Goal: Task Accomplishment & Management: Complete application form

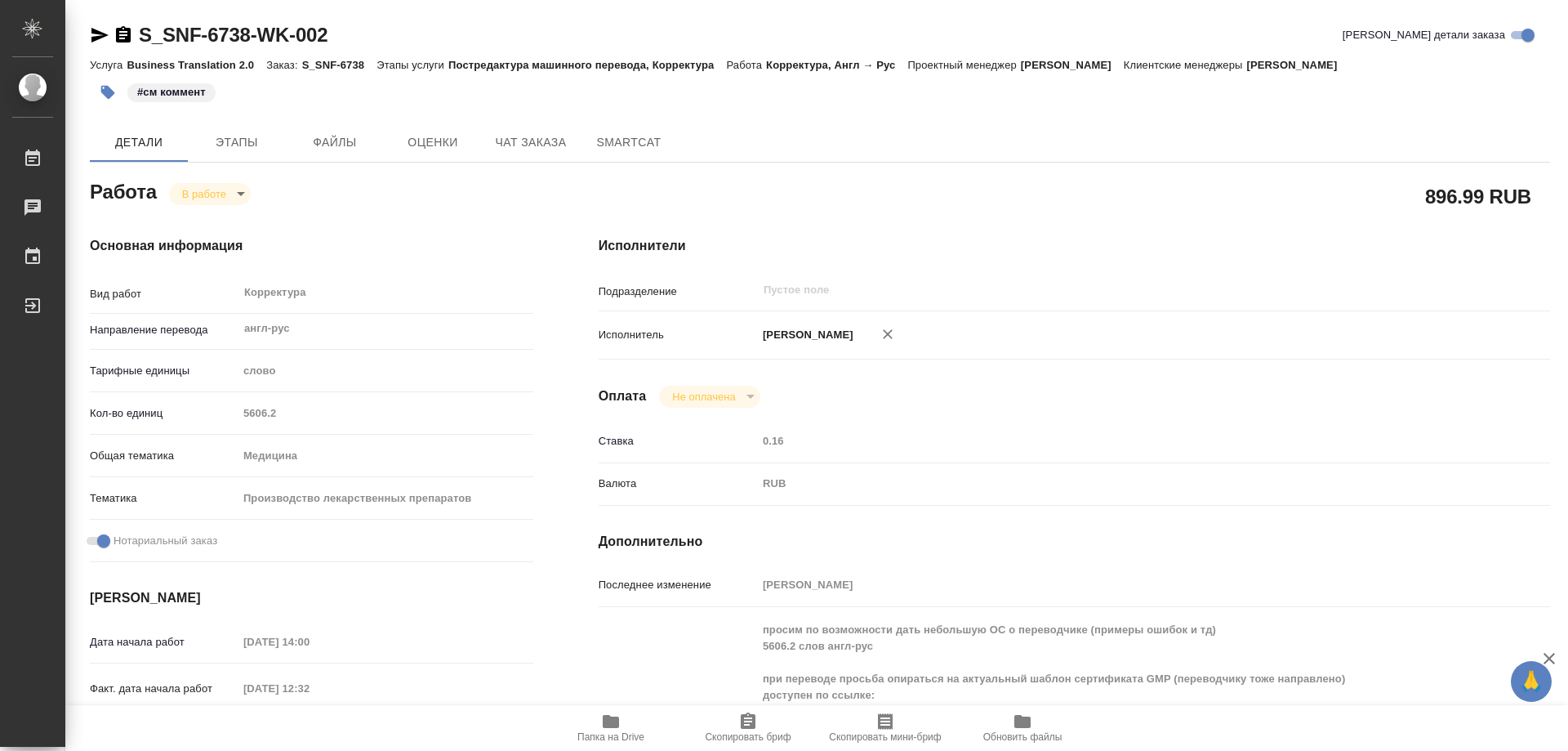
scroll to position [245, 0]
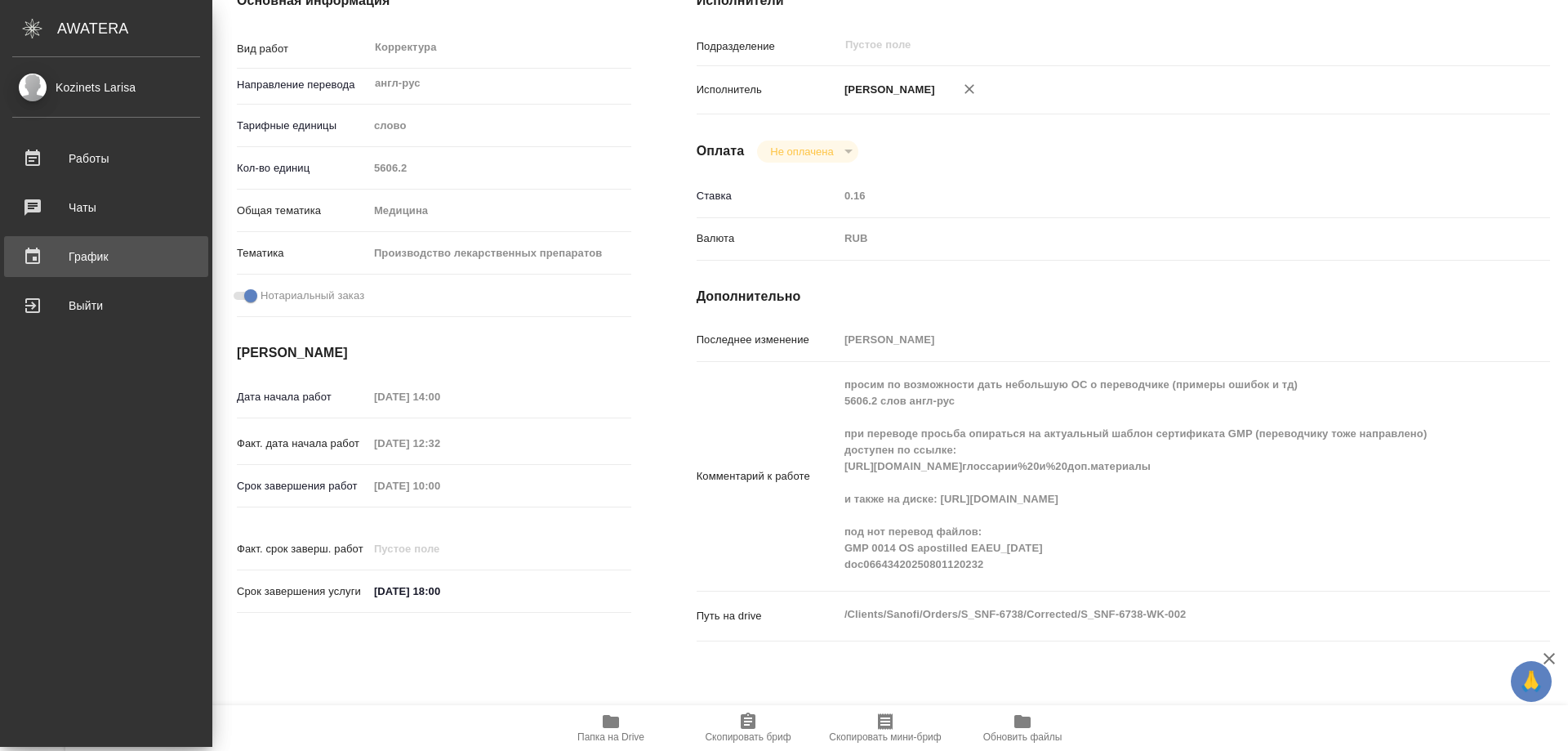
click at [96, 255] on div "График" at bounding box center [106, 257] width 188 height 25
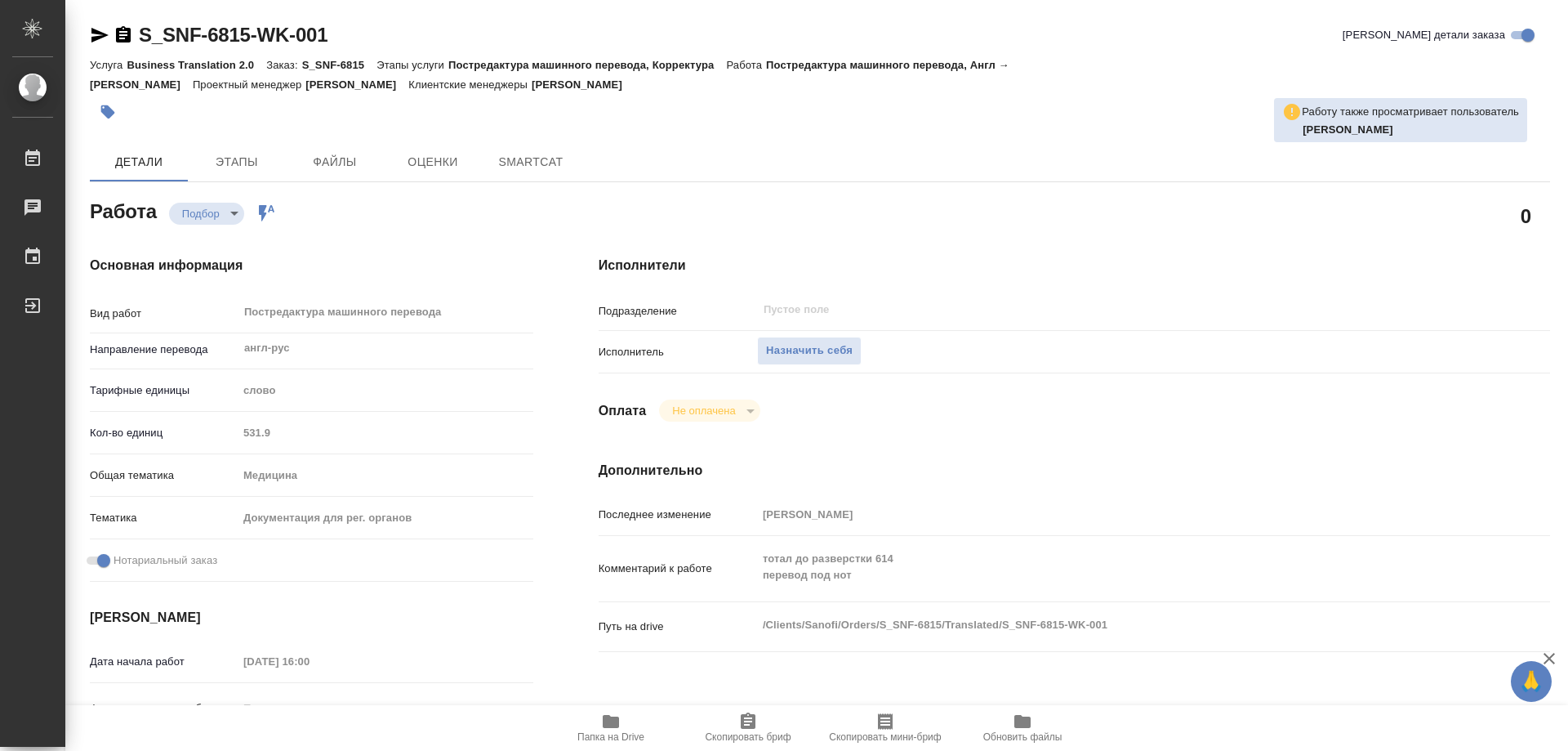
type textarea "x"
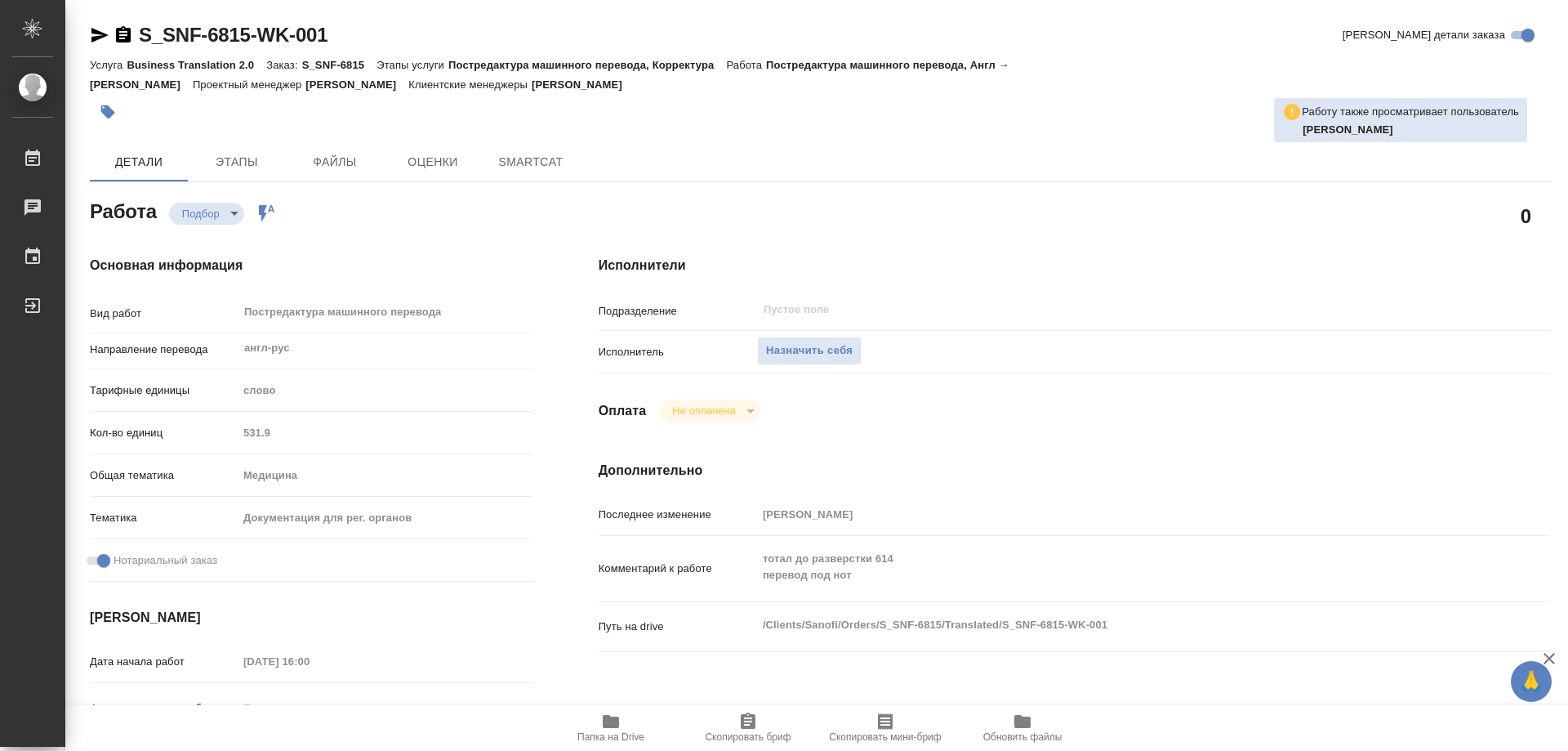
type textarea "x"
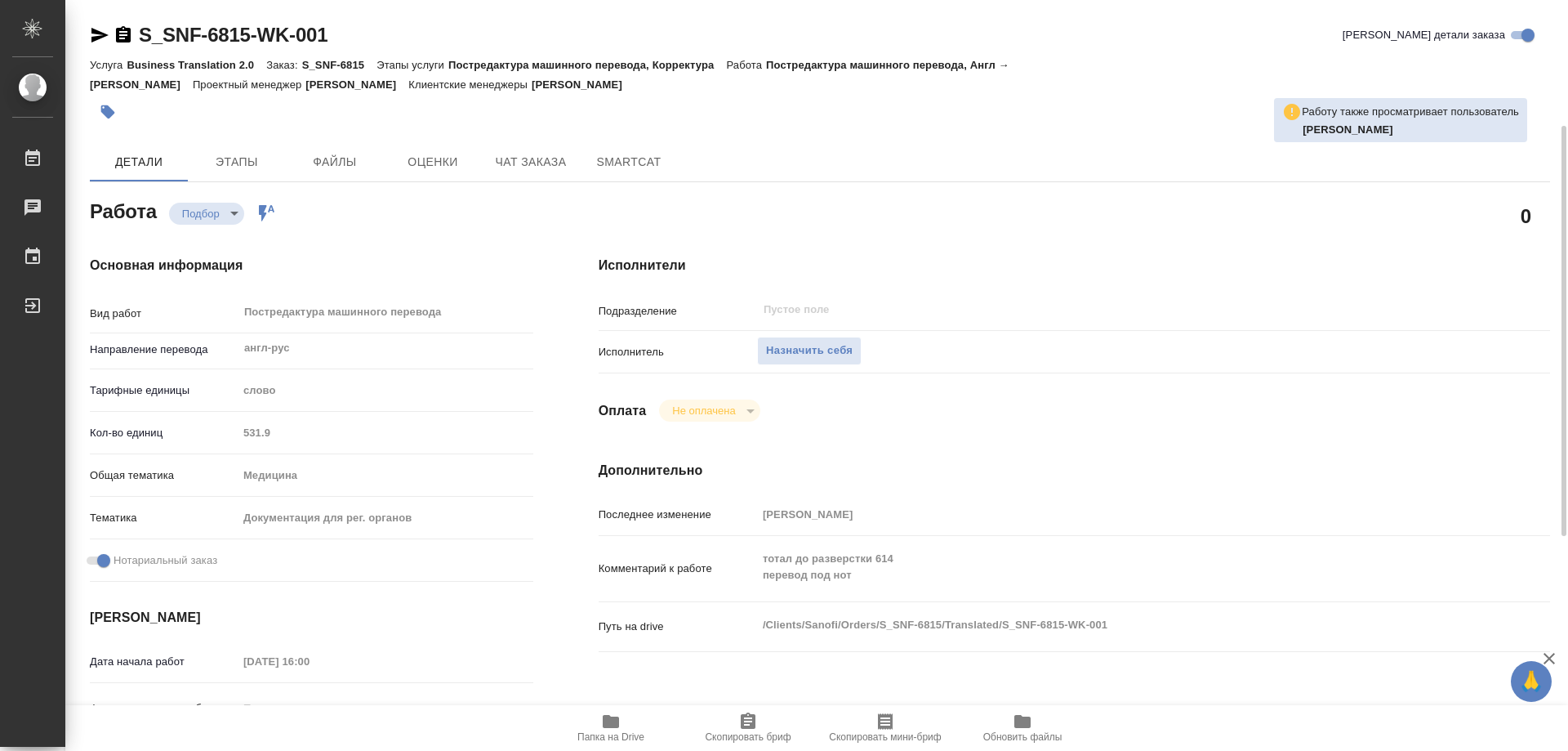
scroll to position [245, 0]
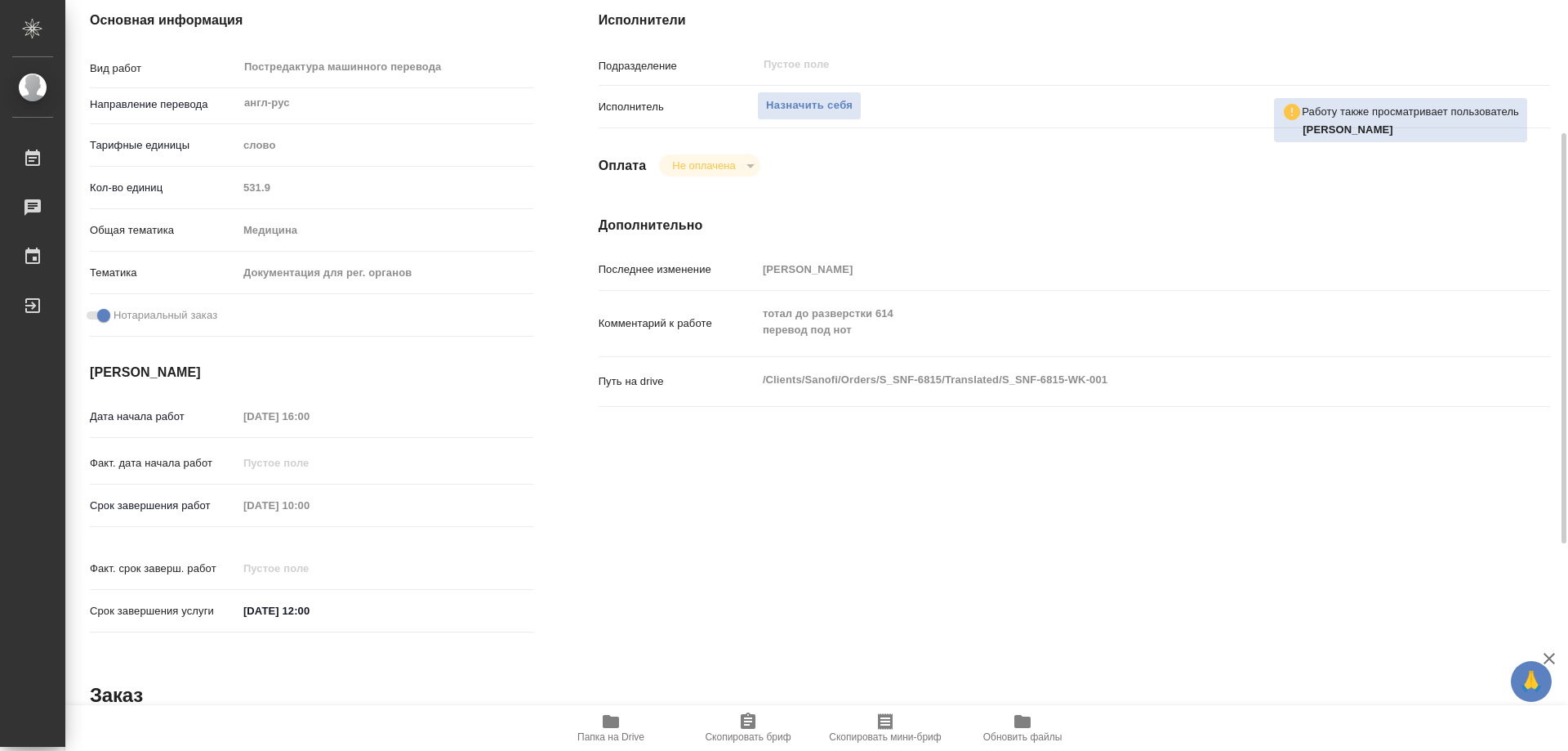
type textarea "x"
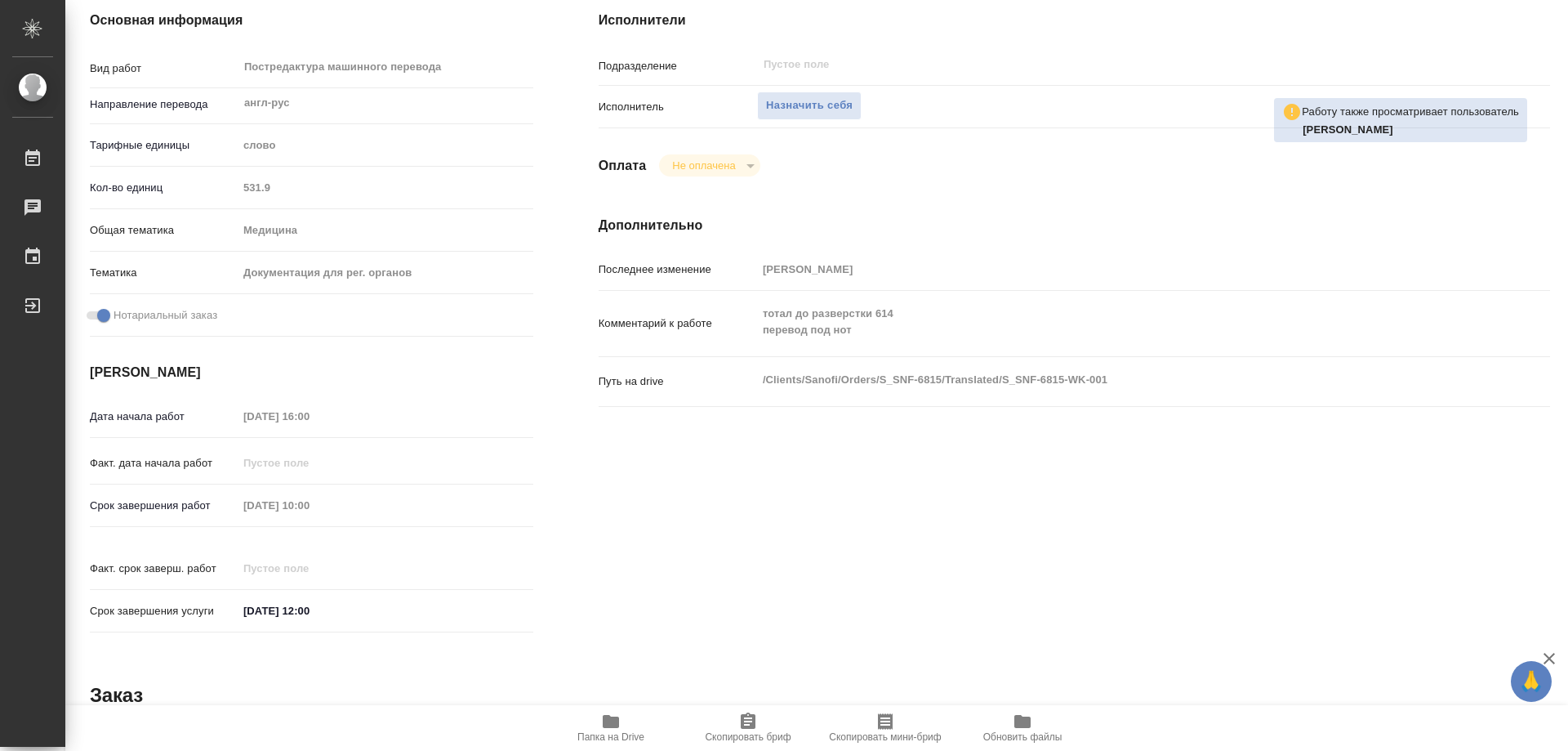
type textarea "x"
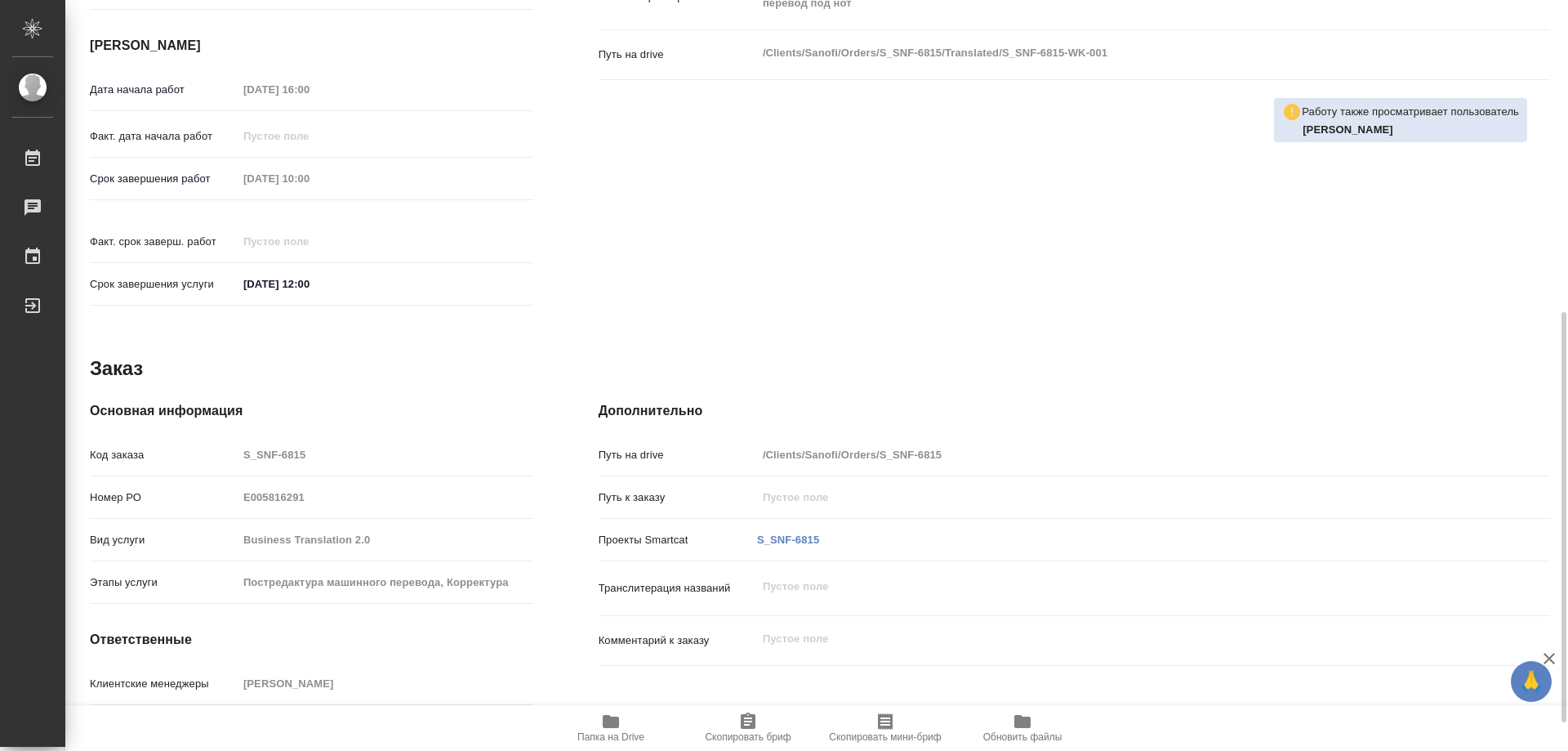
scroll to position [623, 0]
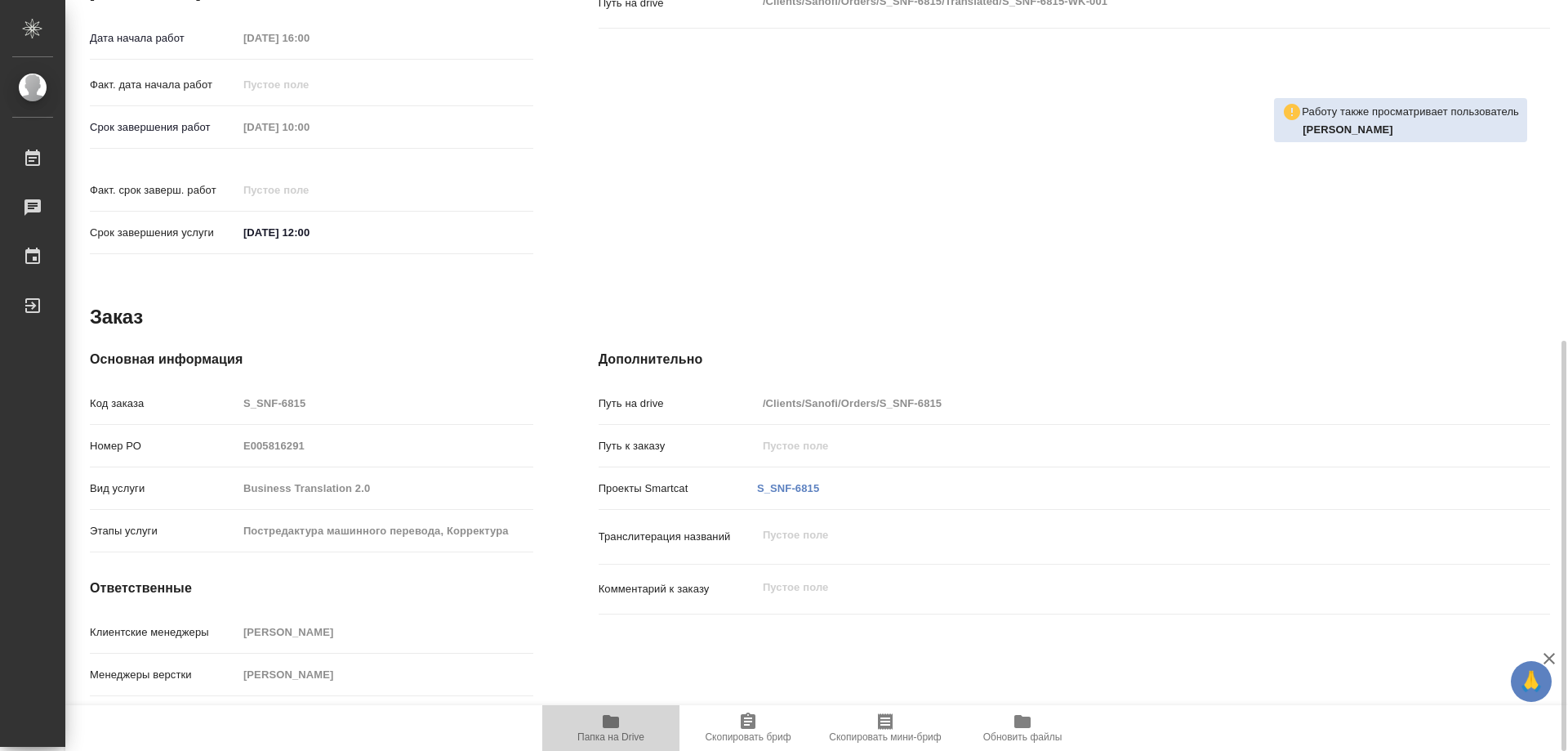
click at [612, 724] on icon "button" at bounding box center [611, 721] width 17 height 13
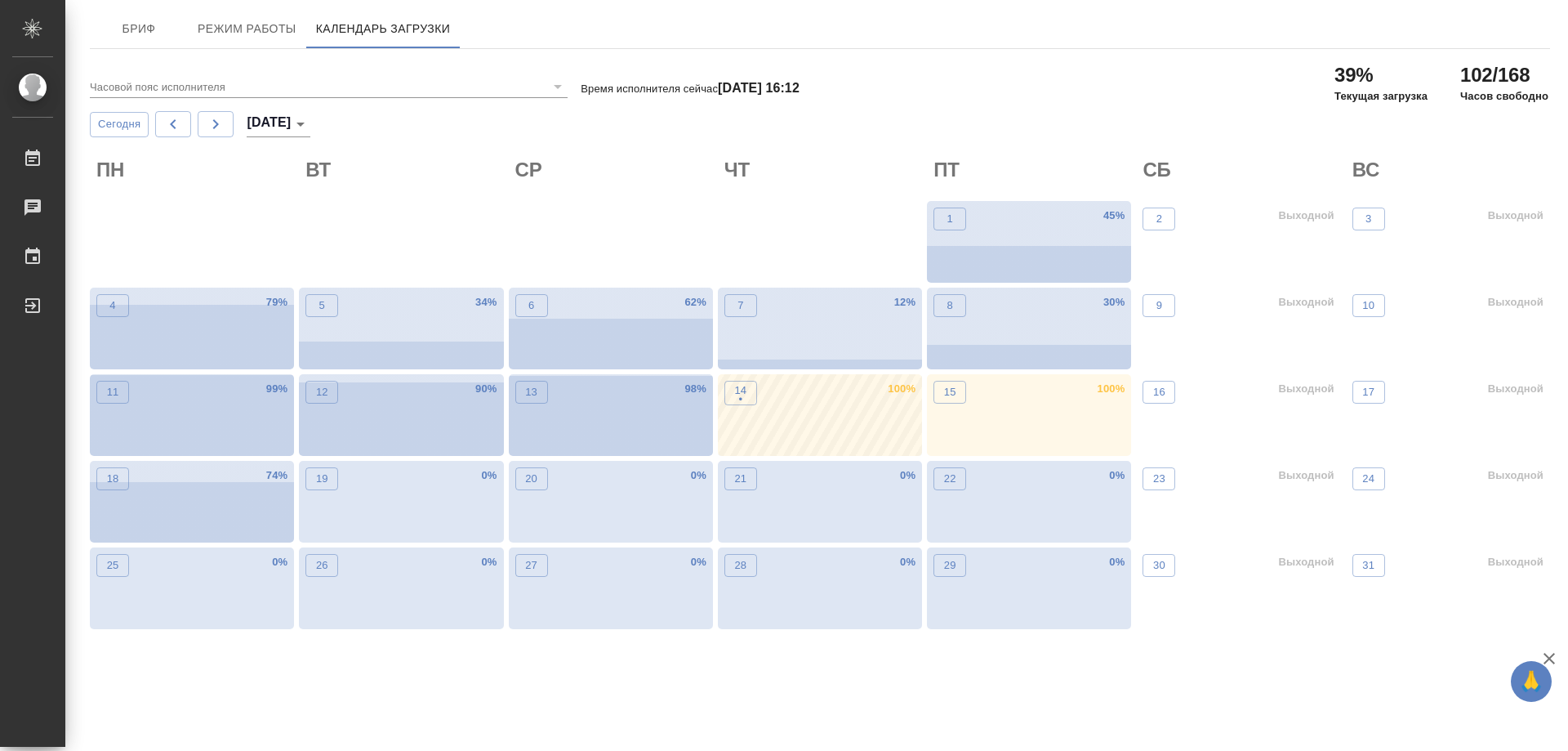
click at [777, 417] on div "14 • 100 %" at bounding box center [820, 414] width 204 height 82
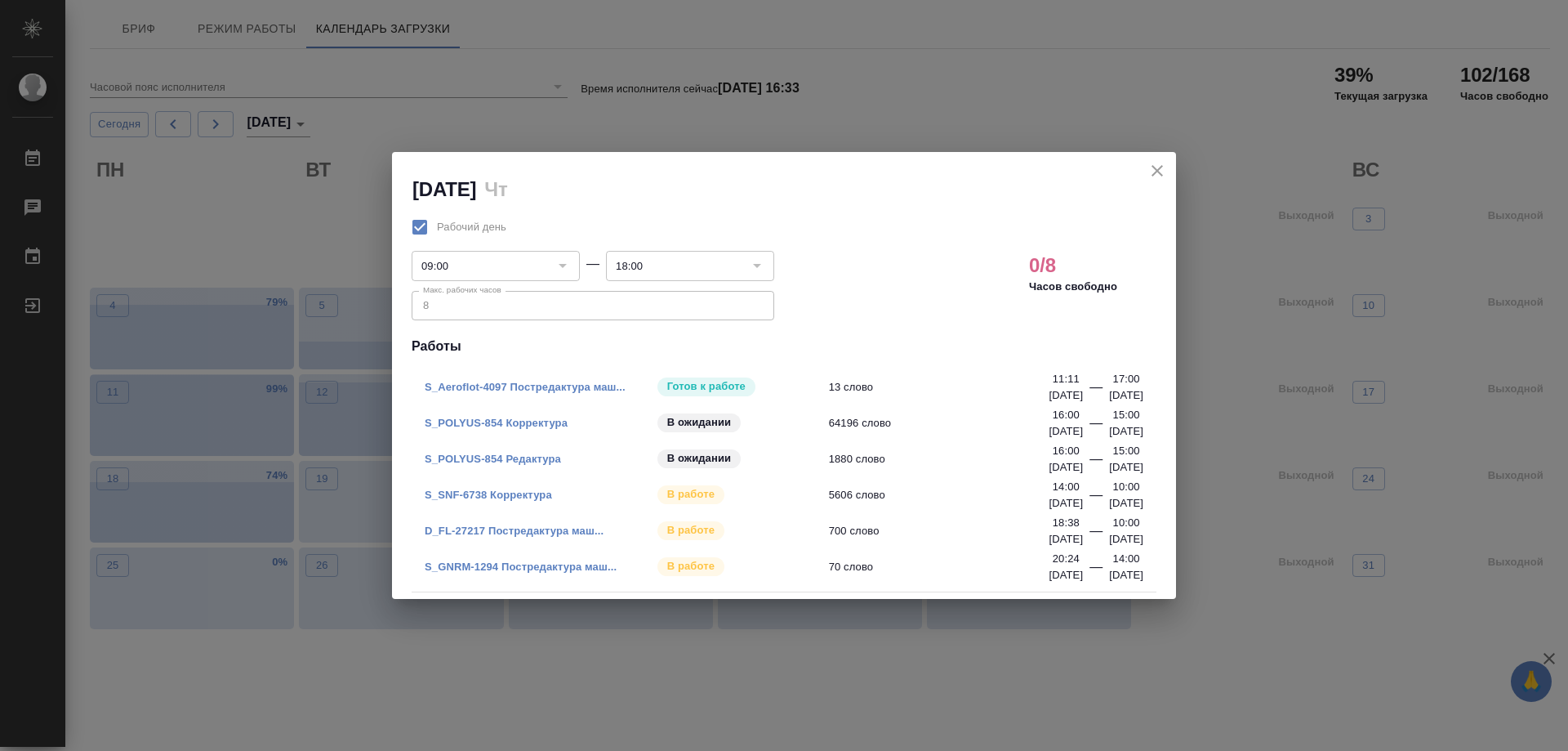
click at [482, 490] on link "S_SNF-6738 Корректура" at bounding box center [488, 494] width 128 height 12
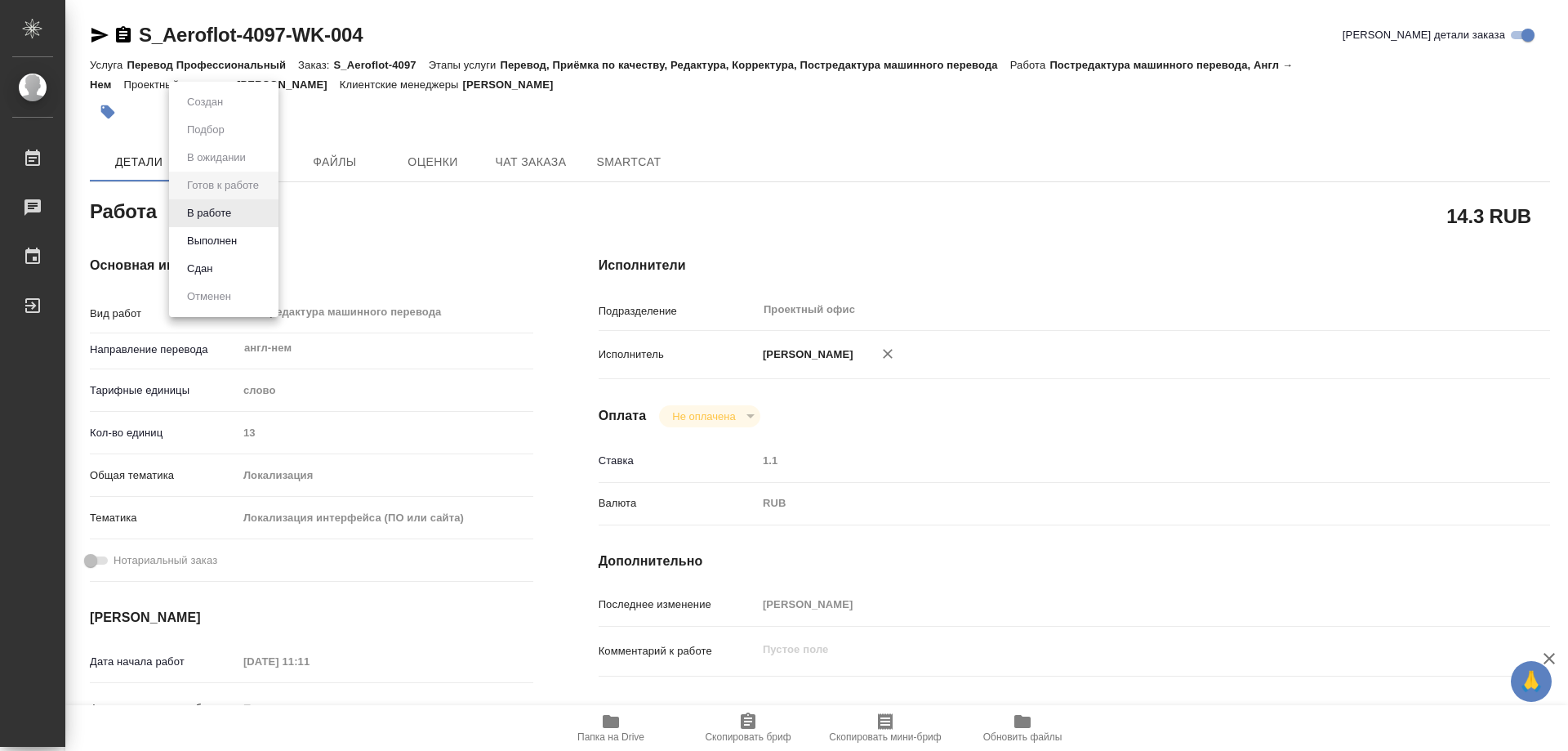
click at [264, 209] on body "🙏 .cls-1 fill:#fff; AWATERA Kozinets Larisa Работы 0 Чаты График Выйти S_Aerofl…" at bounding box center [784, 376] width 1568 height 751
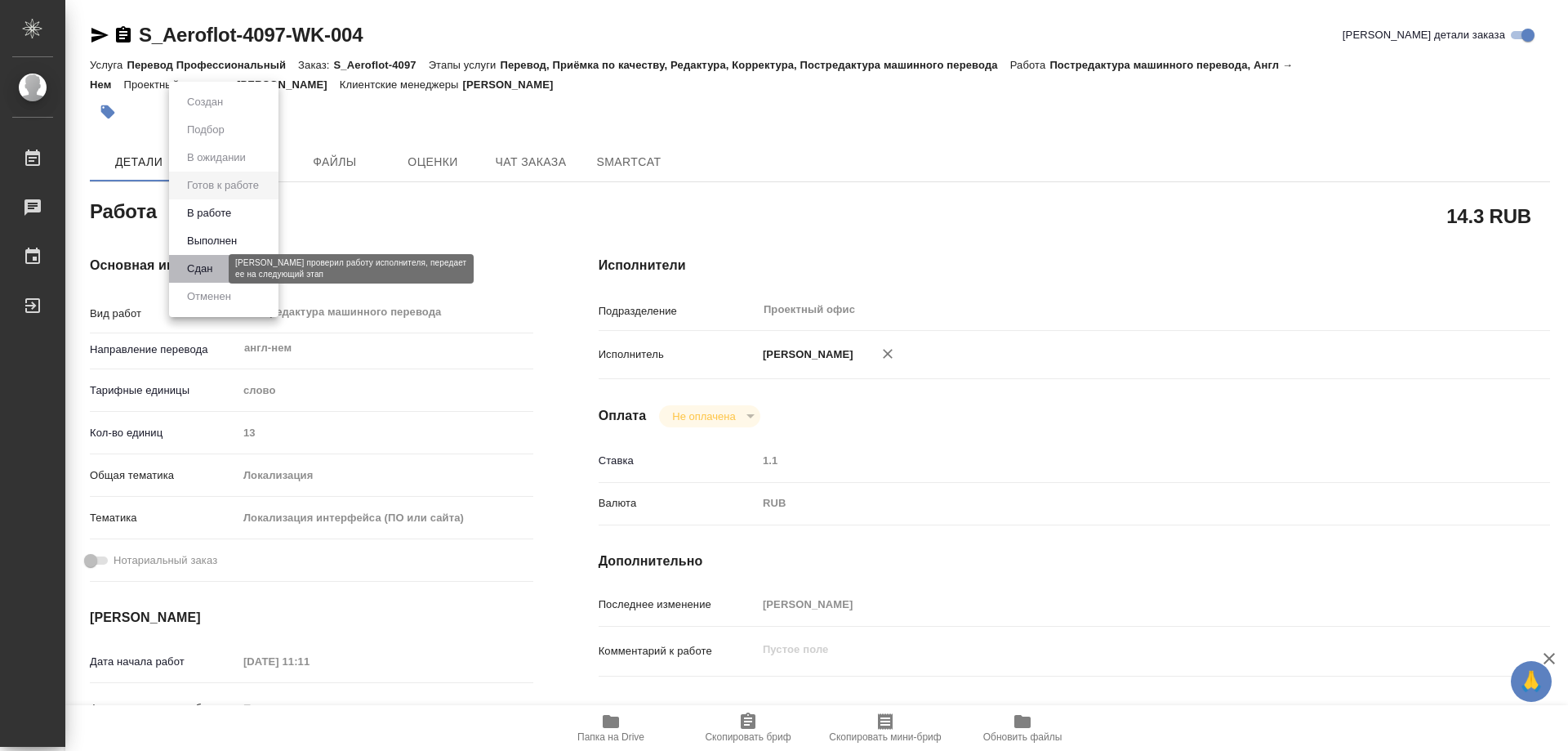
click at [200, 267] on button "Сдан" at bounding box center [200, 269] width 35 height 18
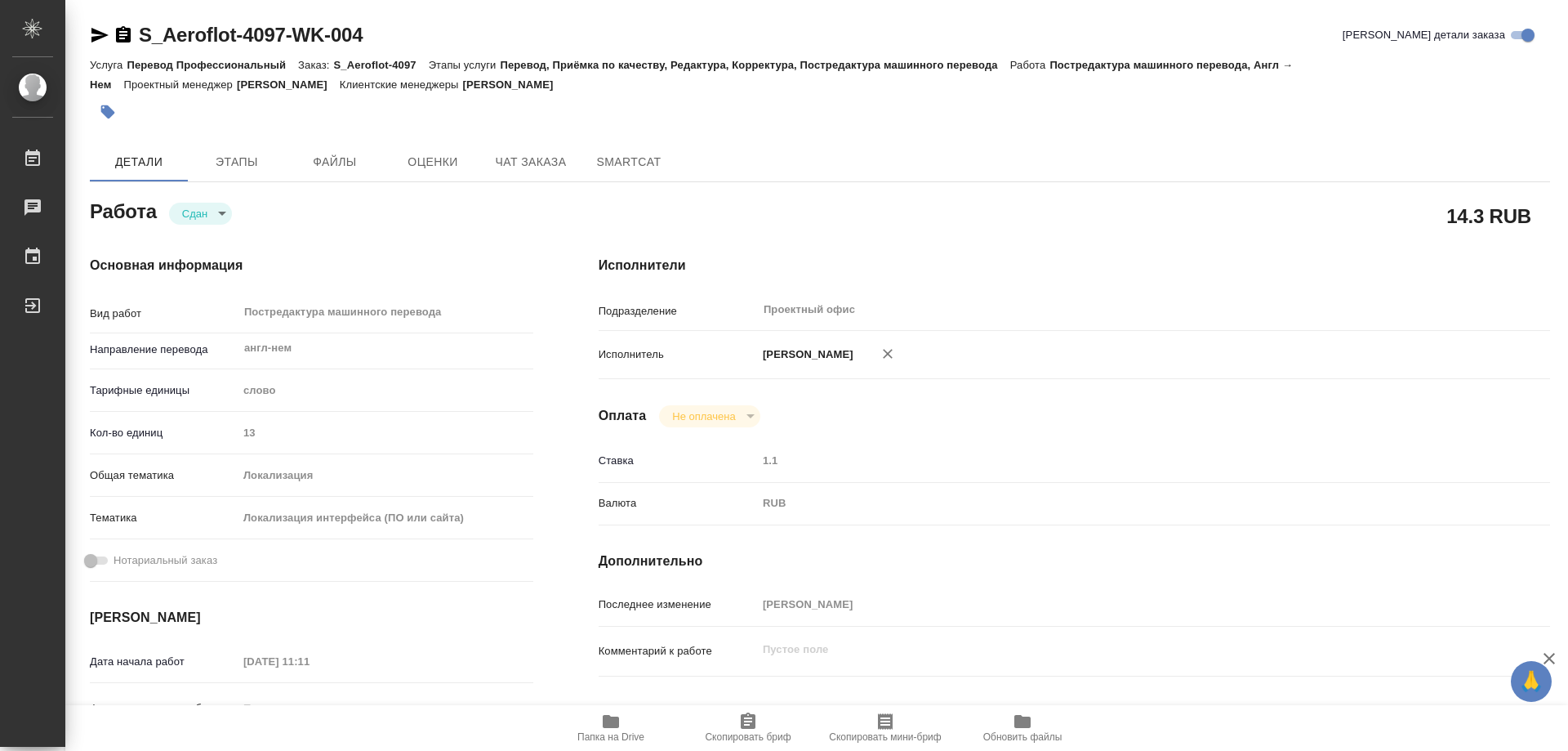
type textarea "x"
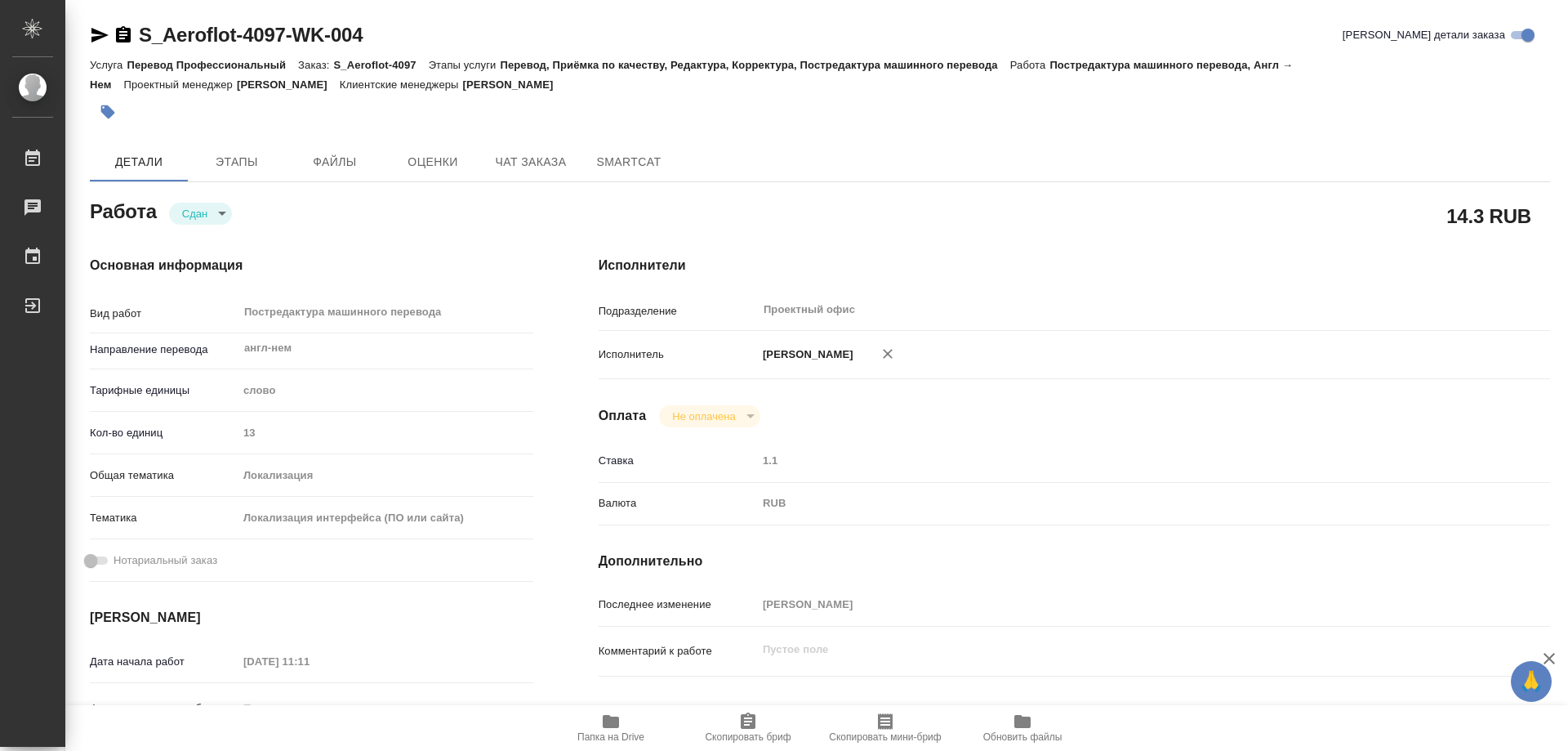
type textarea "x"
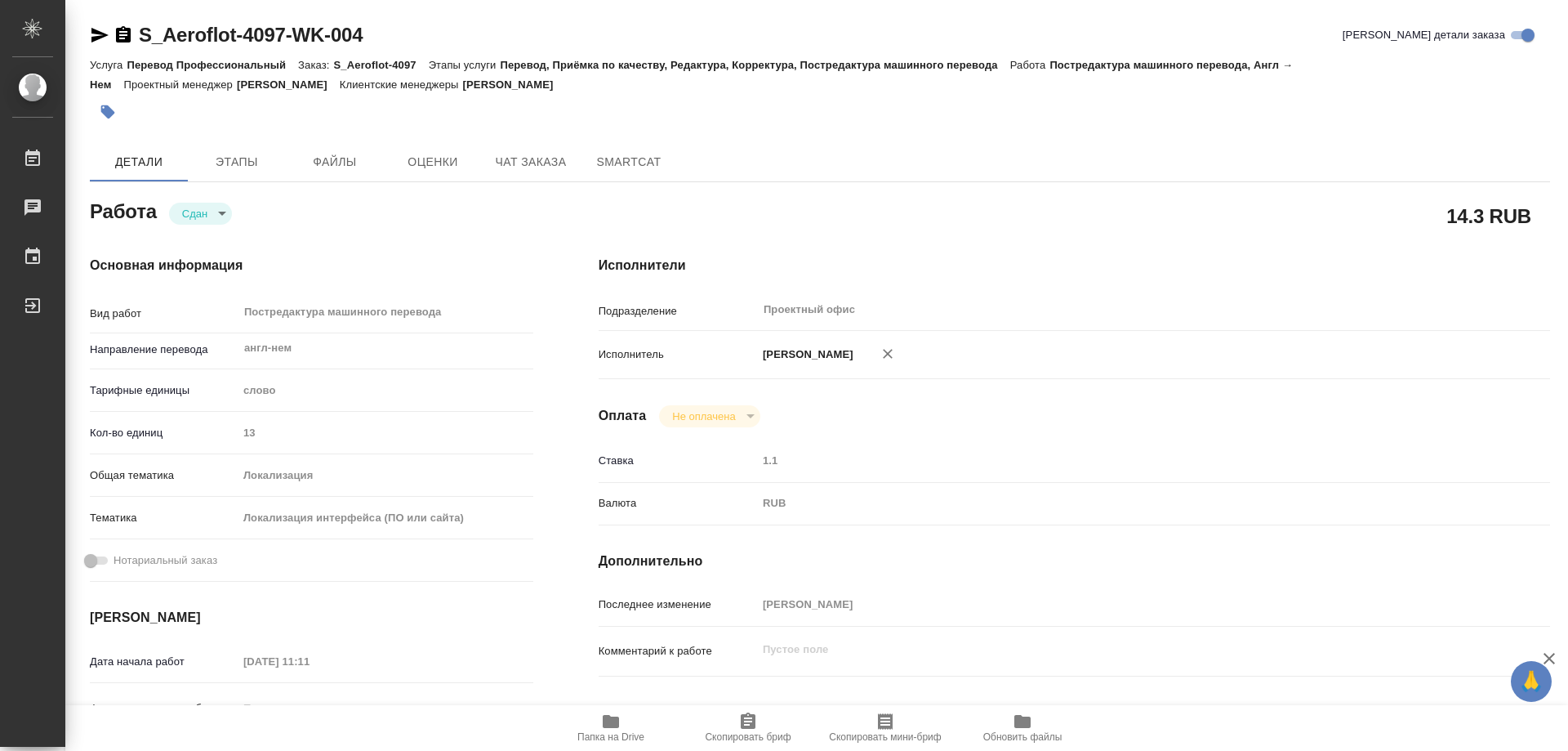
click at [123, 29] on icon "button" at bounding box center [123, 35] width 15 height 17
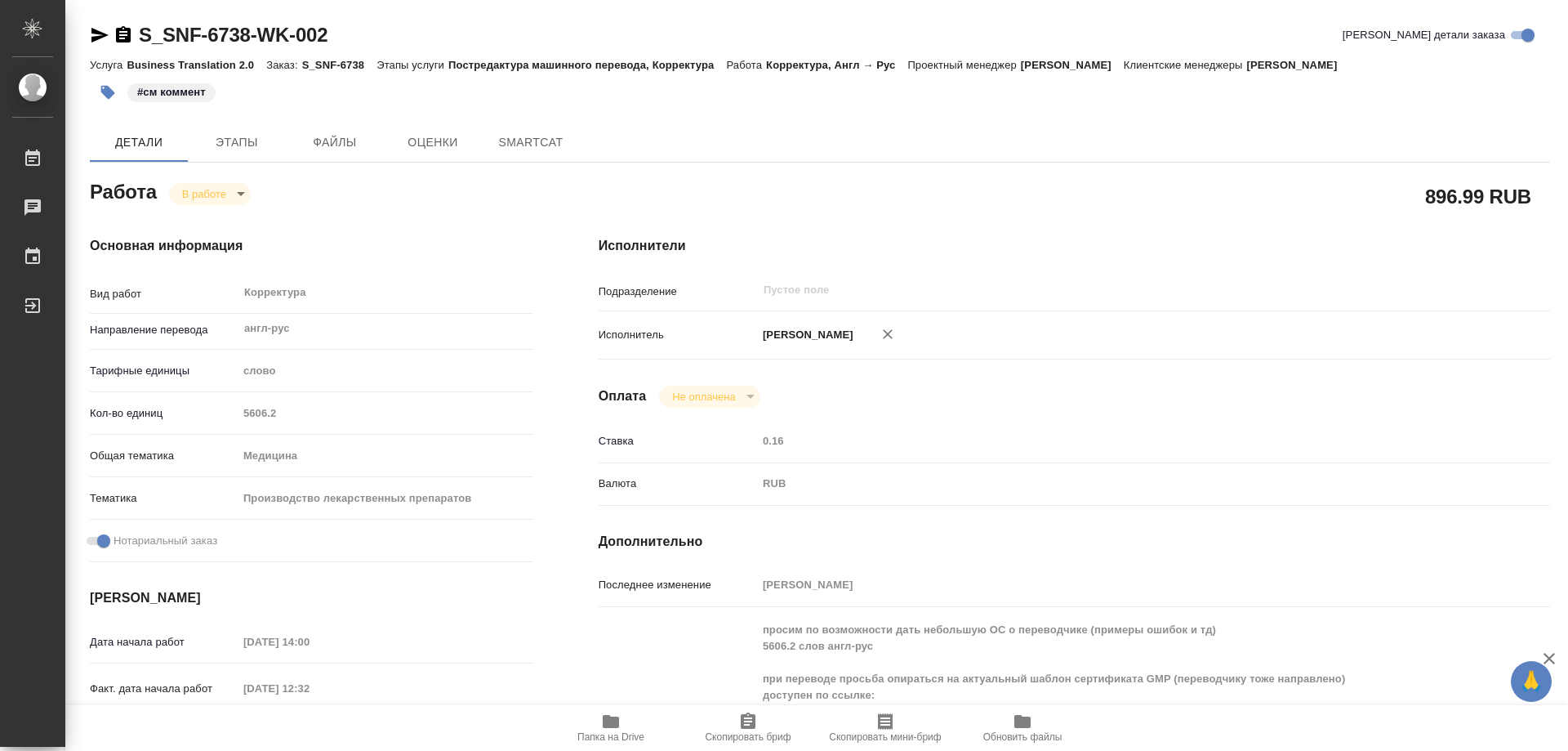
type textarea "x"
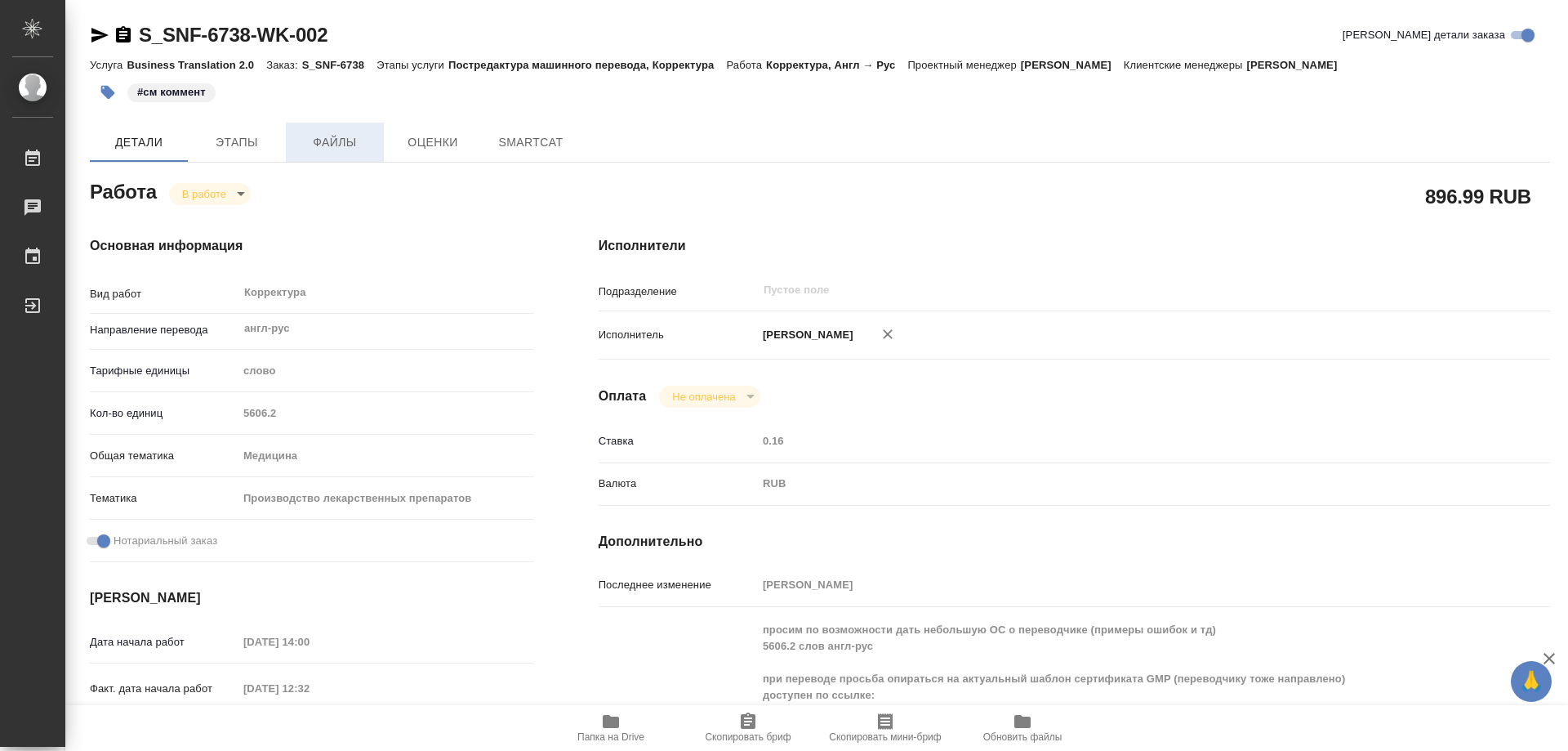
type textarea "x"
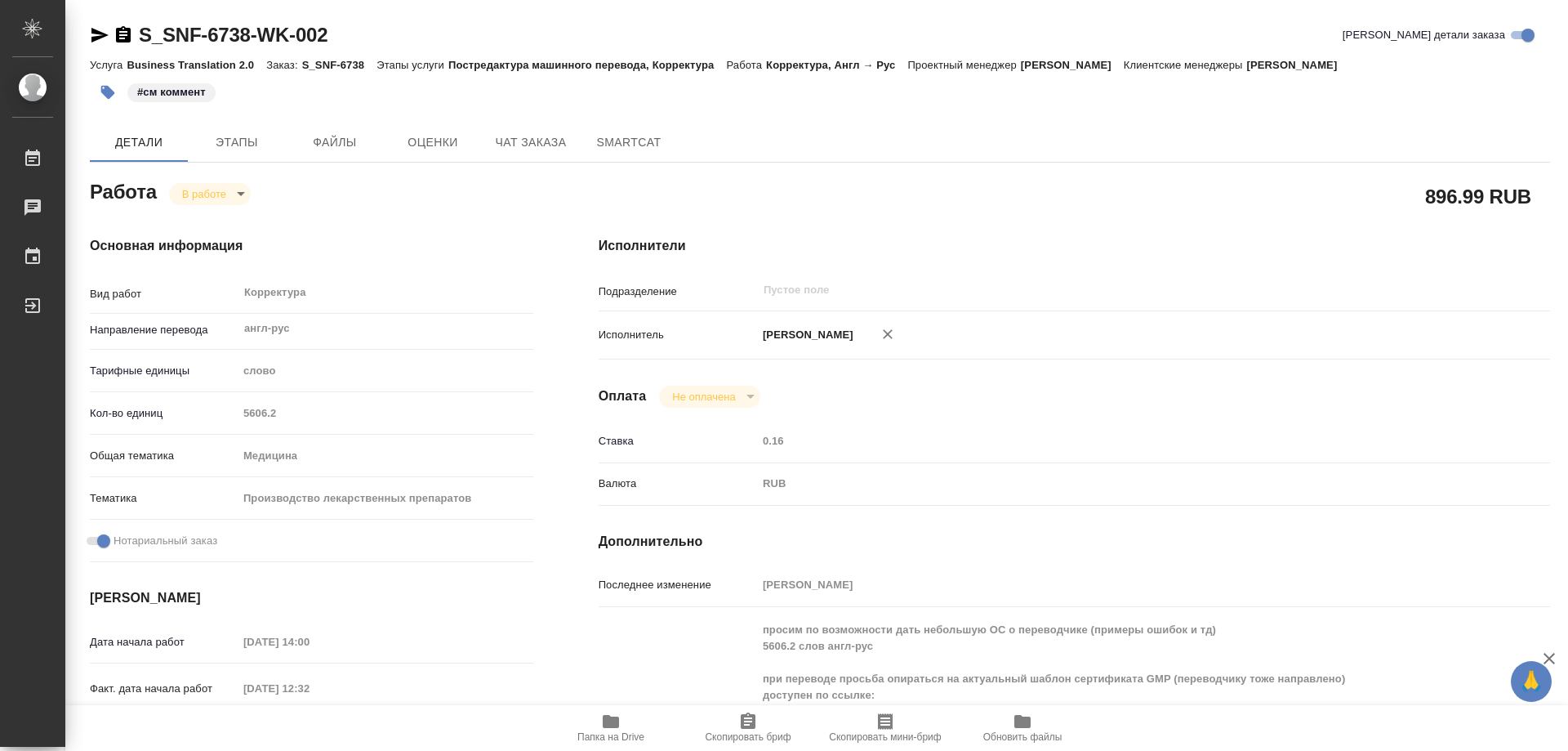
type textarea "x"
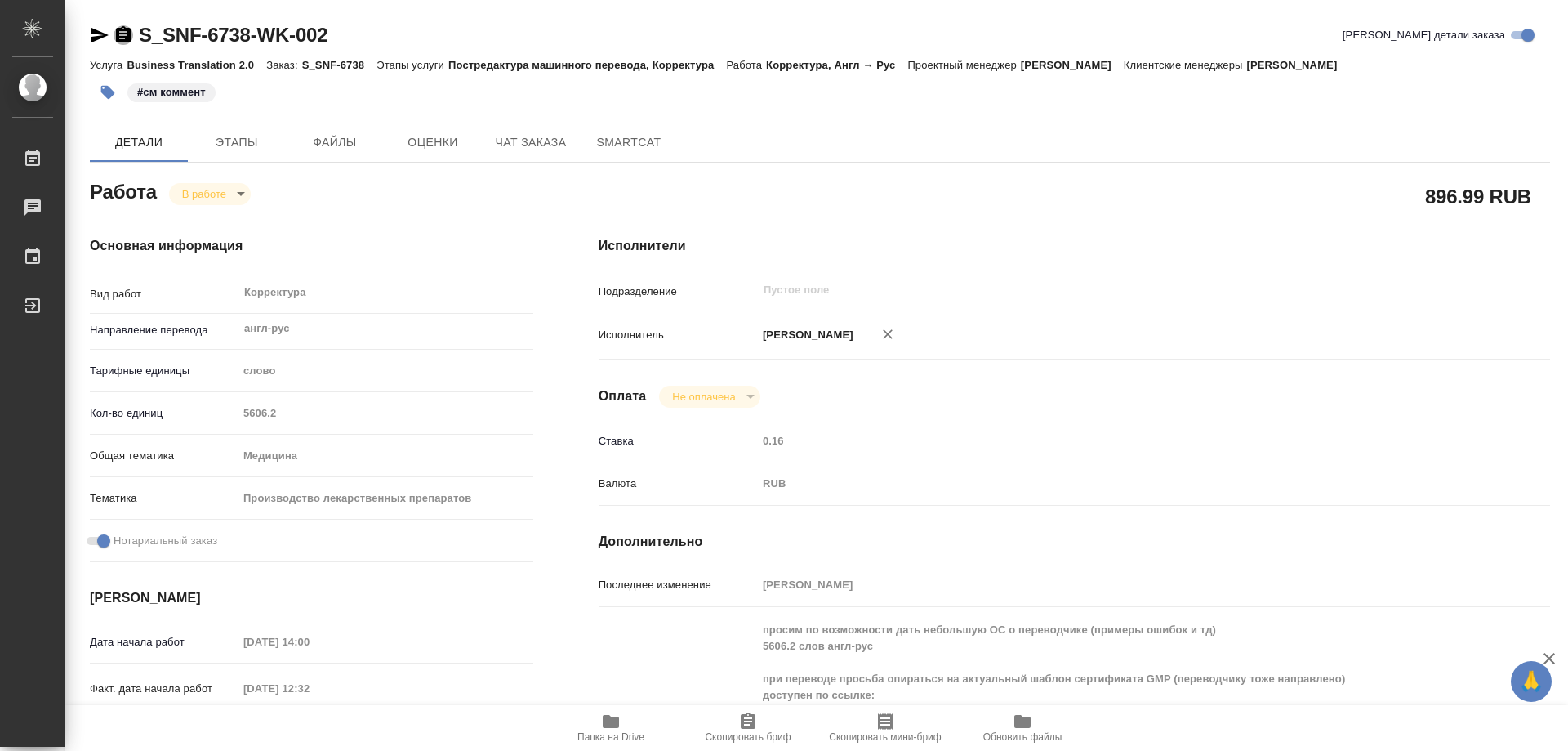
click at [125, 36] on icon "button" at bounding box center [123, 35] width 15 height 17
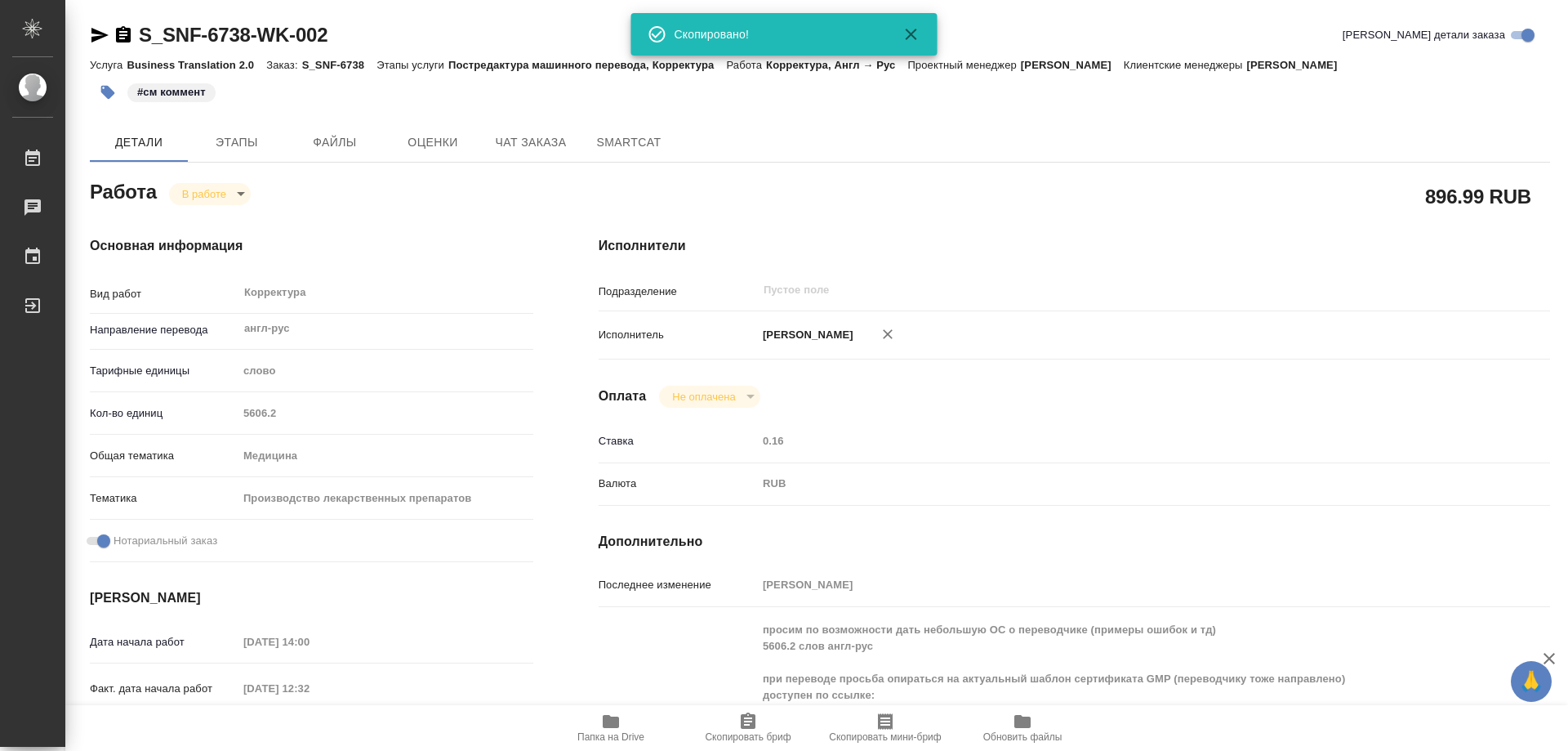
type textarea "x"
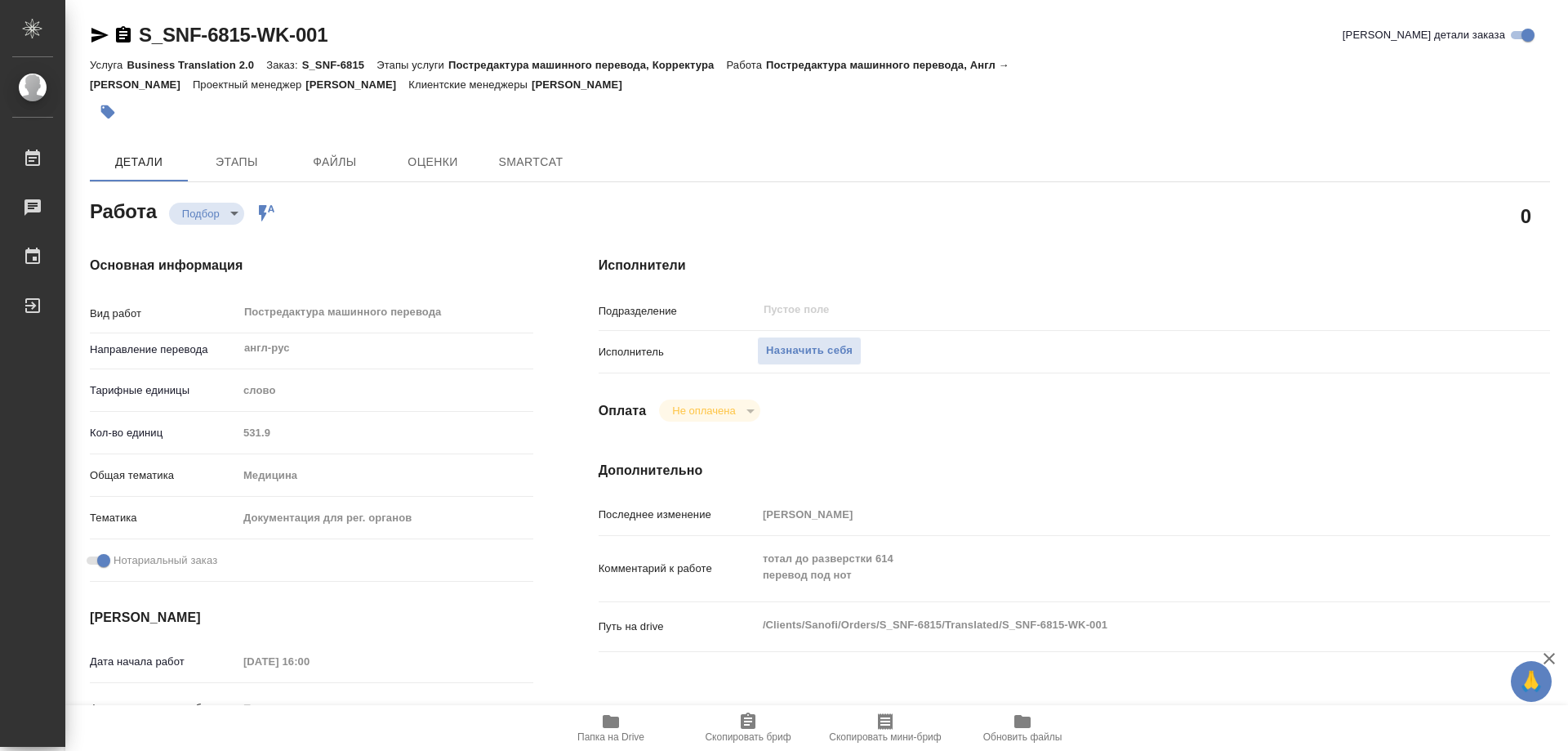
type textarea "x"
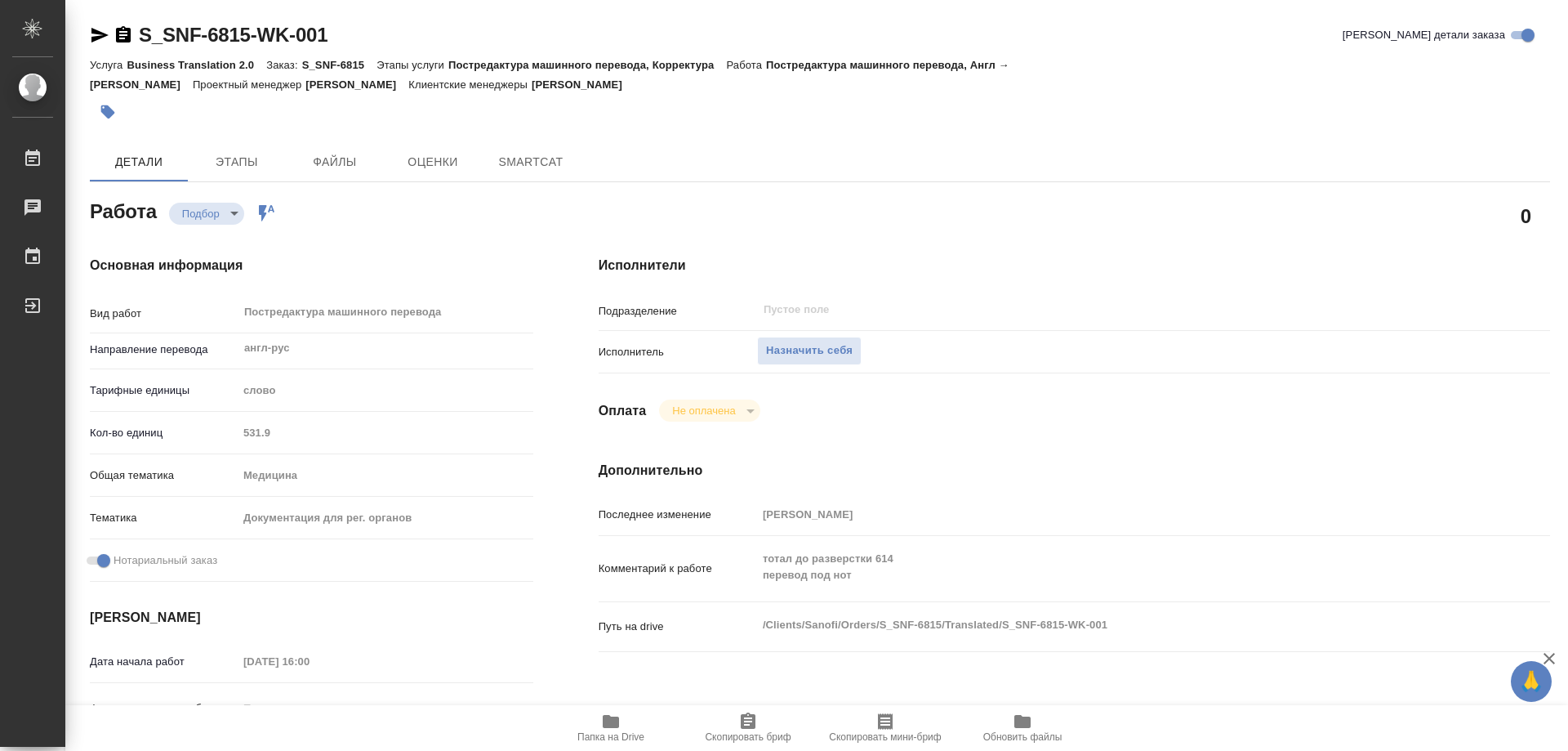
type textarea "x"
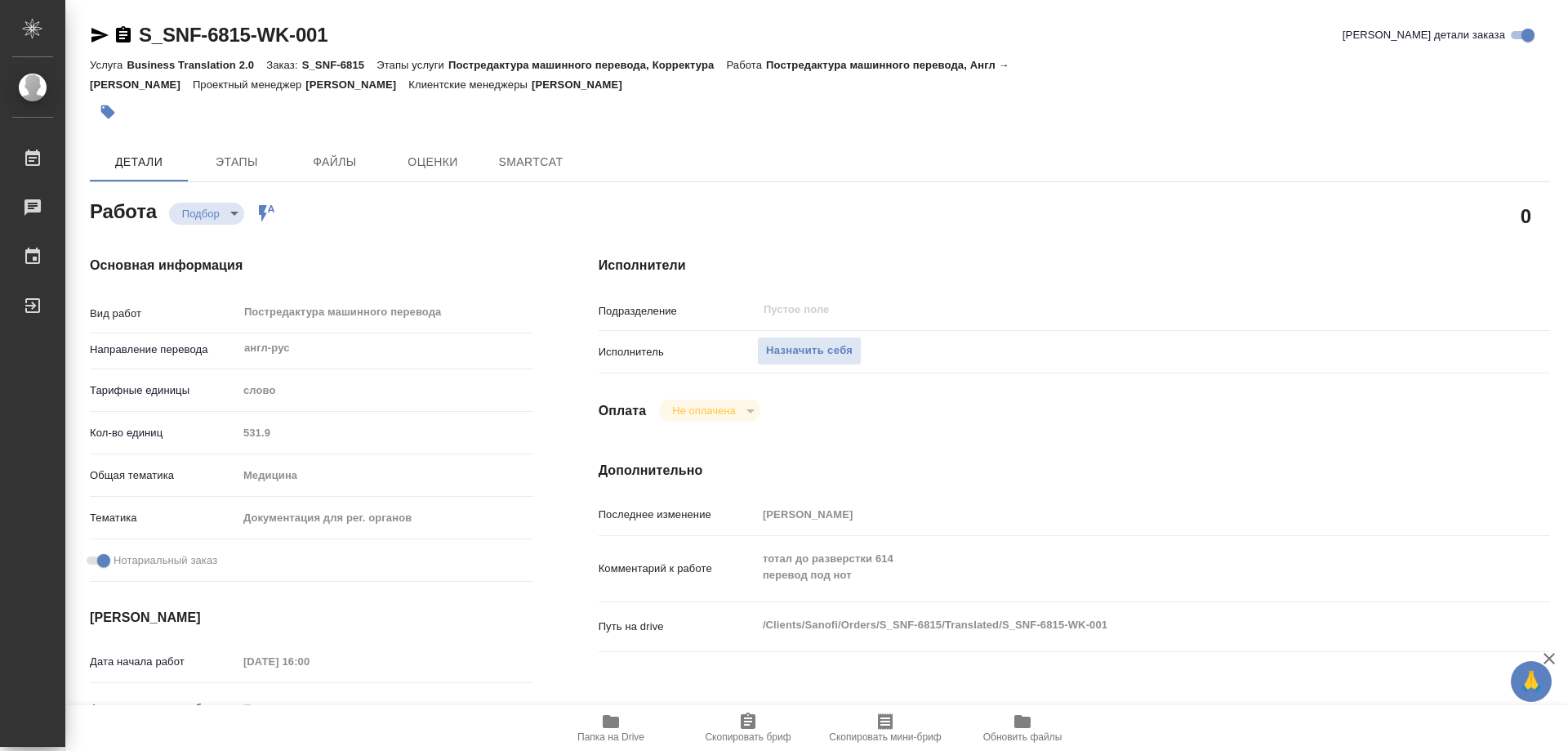
type textarea "x"
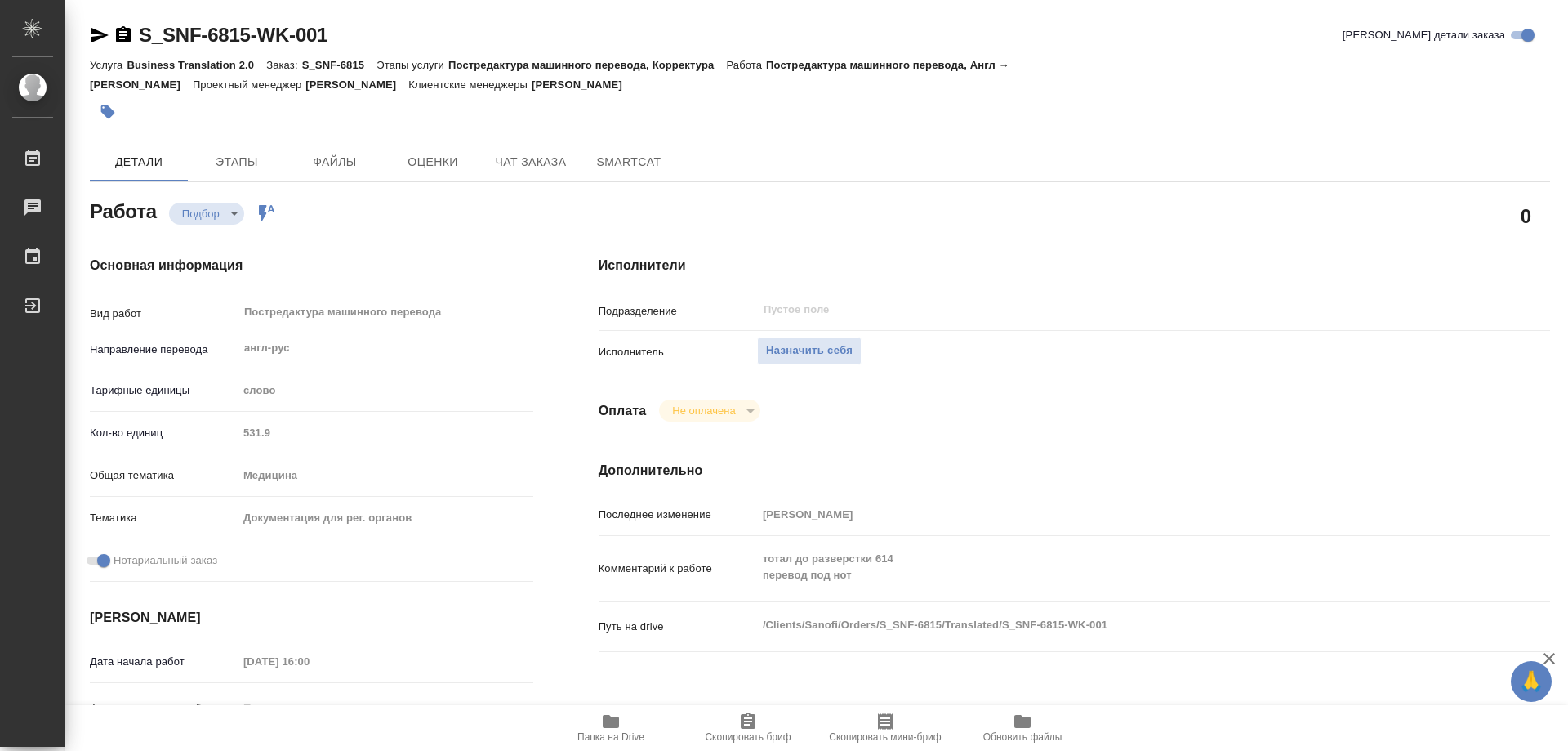
type textarea "x"
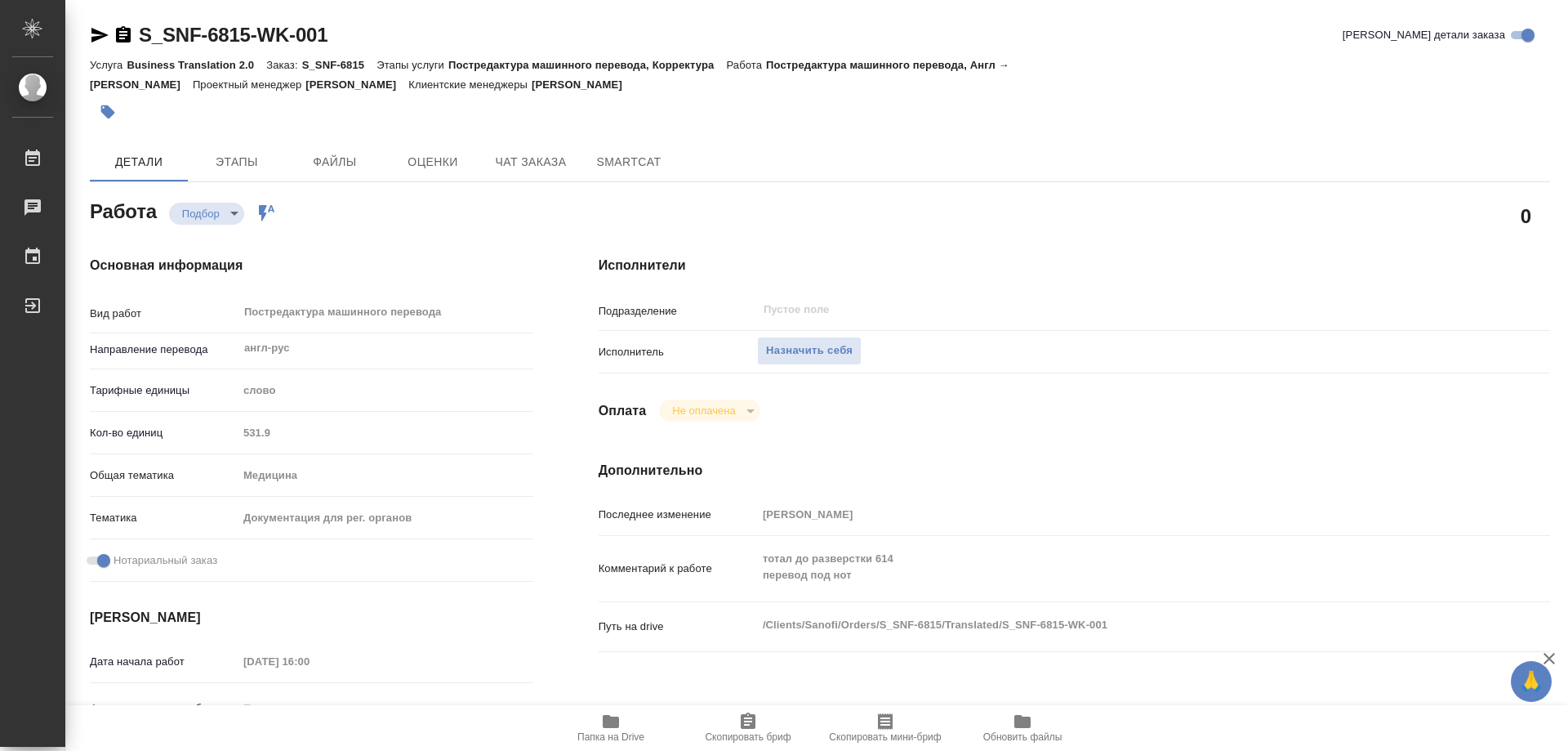
scroll to position [82, 0]
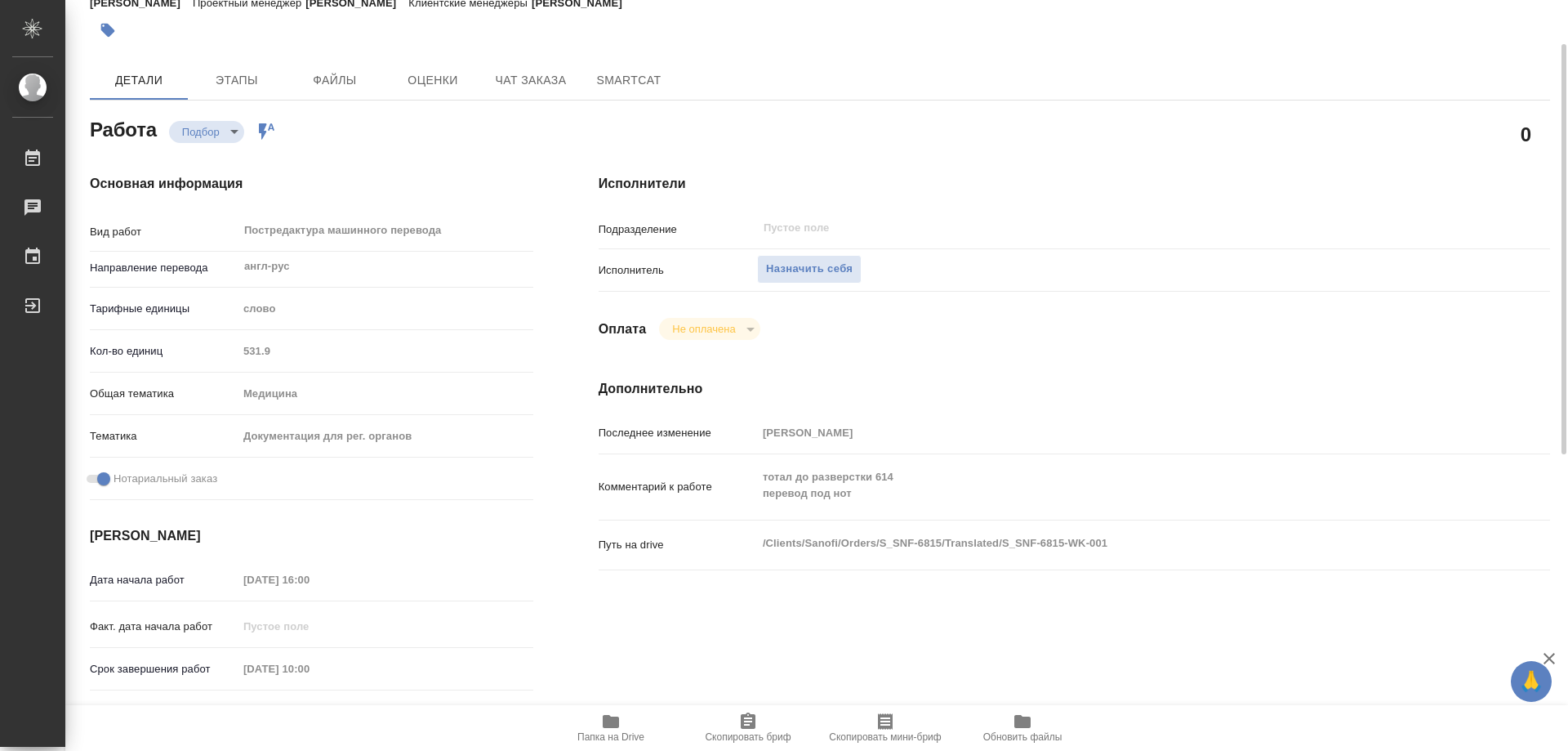
type textarea "x"
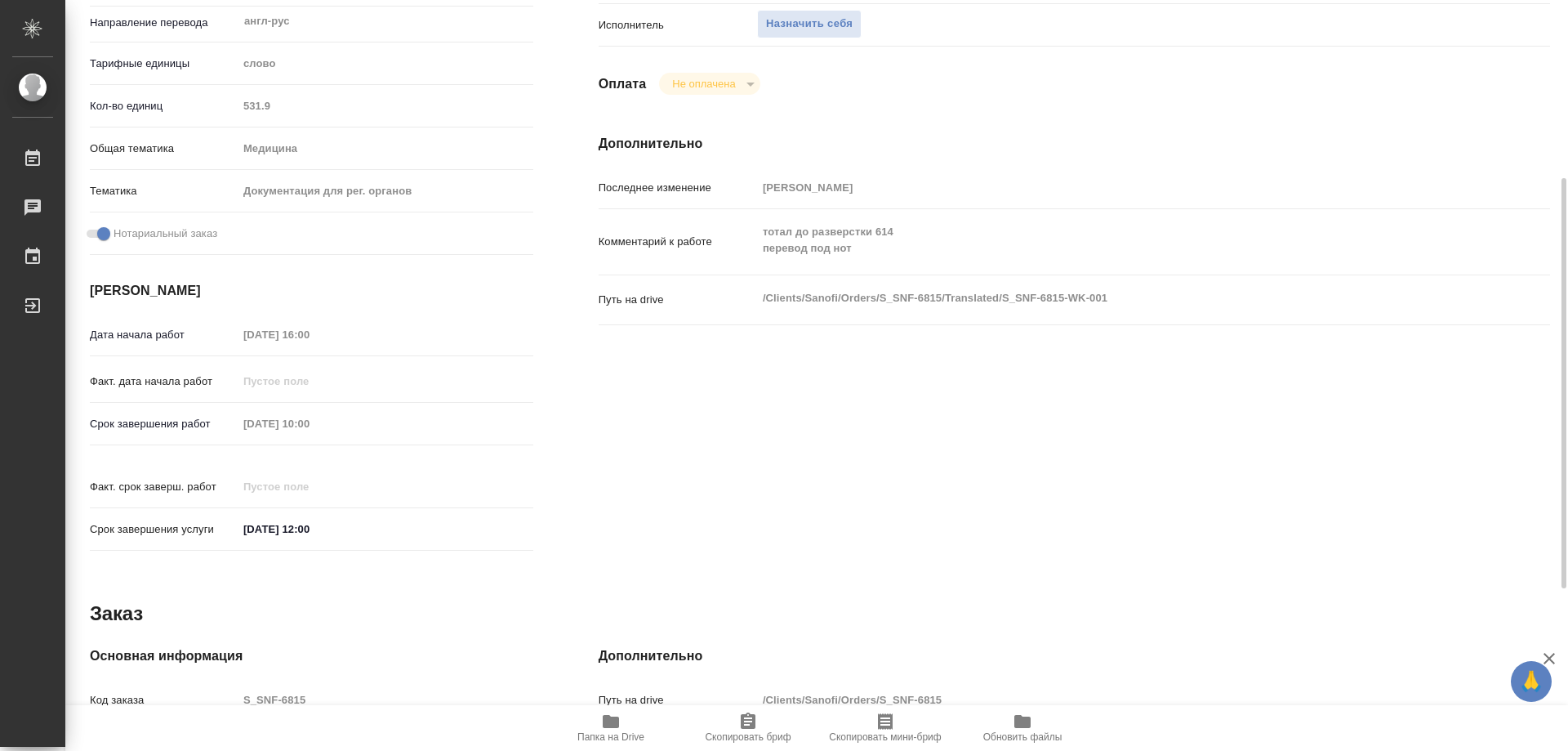
scroll to position [623, 0]
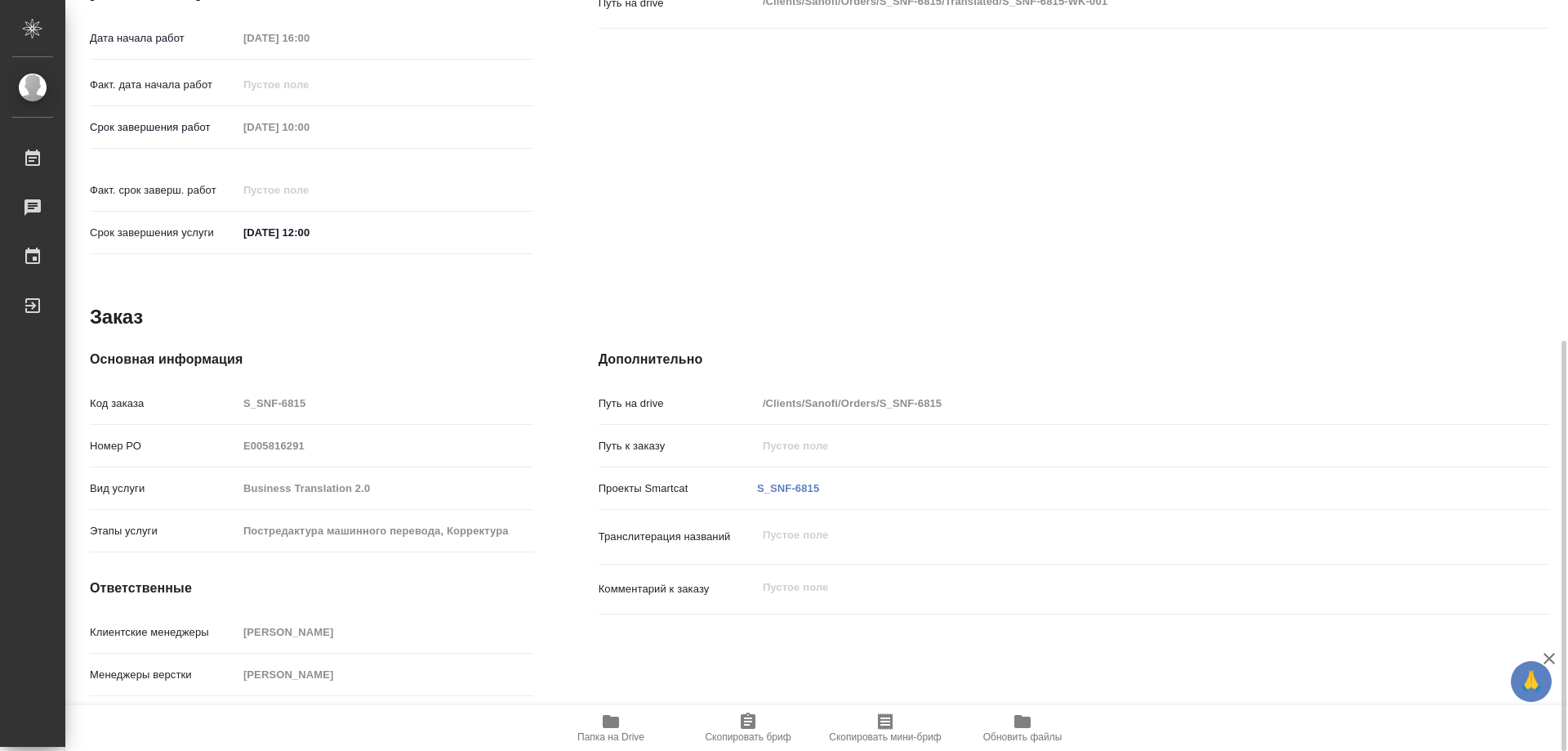
click at [611, 731] on span "Папка на Drive" at bounding box center [611, 737] width 67 height 12
